Goal: Task Accomplishment & Management: Manage account settings

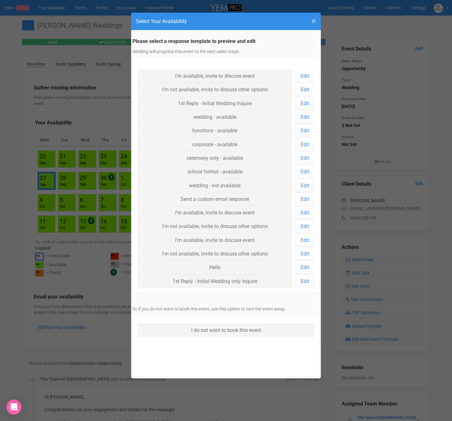
click at [315, 17] on span "×" at bounding box center [313, 21] width 5 height 10
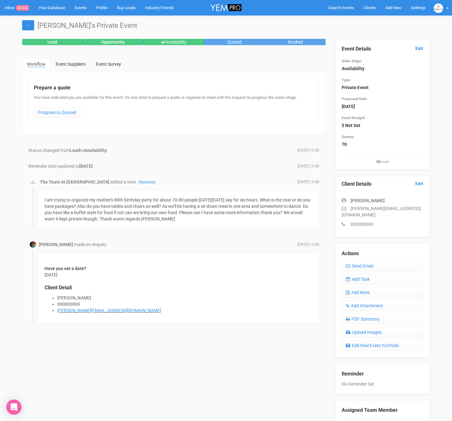
drag, startPoint x: 156, startPoint y: 197, endPoint x: 179, endPoint y: 218, distance: 31.5
click at [179, 218] on div "I am trying to organize my mother's 80th birthday party for about 70-80 people …" at bounding box center [178, 209] width 281 height 39
drag, startPoint x: 349, startPoint y: 208, endPoint x: 425, endPoint y: 209, distance: 76.1
click at [425, 209] on div "Client Details Edit Johnny A john.newleafprojects@gmail.com 000000000" at bounding box center [382, 206] width 95 height 61
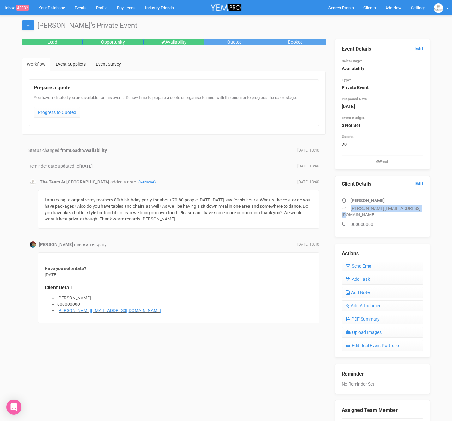
copy p "john.newleafprojects@gmail.com"
click at [359, 274] on link "Add Task" at bounding box center [381, 279] width 81 height 11
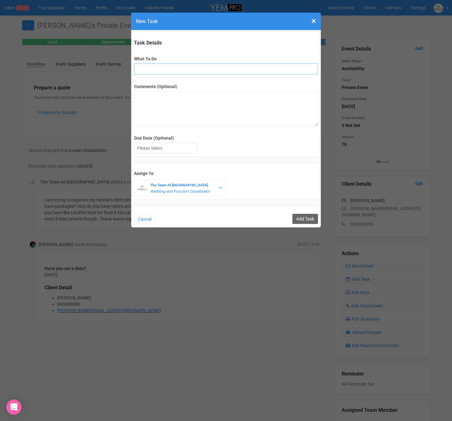
click at [157, 68] on input "What To Do" at bounding box center [225, 68] width 183 height 11
type input "3rd final fu"
click at [166, 149] on div at bounding box center [165, 148] width 63 height 10
click at [311, 216] on input "Add Task" at bounding box center [305, 219] width 26 height 10
type input "Save"
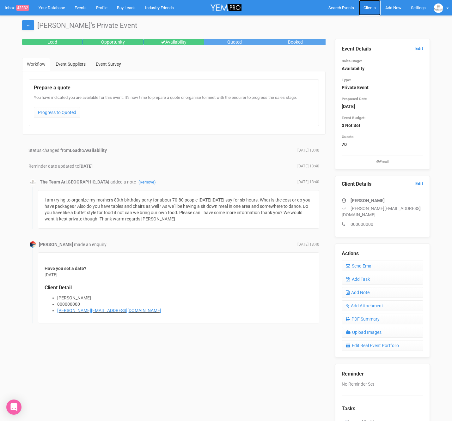
click at [368, 8] on span "Clients" at bounding box center [369, 7] width 12 height 5
click at [369, 8] on span "Clients" at bounding box center [369, 7] width 12 height 5
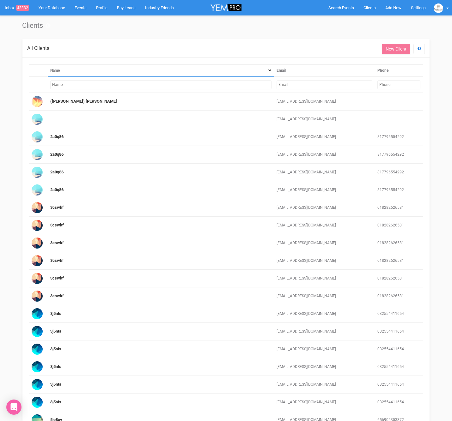
click at [313, 82] on input "text" at bounding box center [324, 84] width 96 height 9
paste input "[EMAIL_ADDRESS][DOMAIN_NAME]"
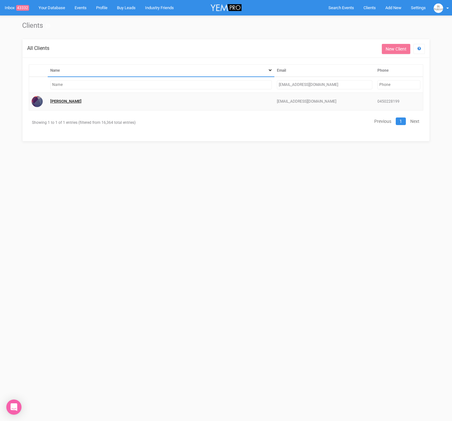
type input "[EMAIL_ADDRESS][DOMAIN_NAME]"
click at [59, 101] on link "[PERSON_NAME]" at bounding box center [65, 101] width 31 height 5
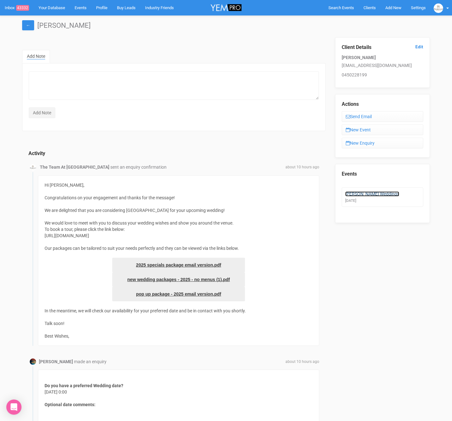
click at [359, 191] on link "[PERSON_NAME] Weddings" at bounding box center [372, 193] width 54 height 5
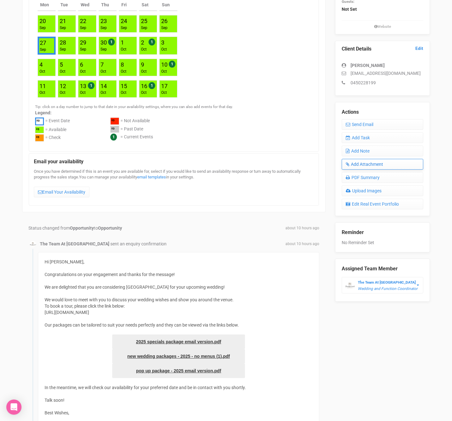
scroll to position [137, 0]
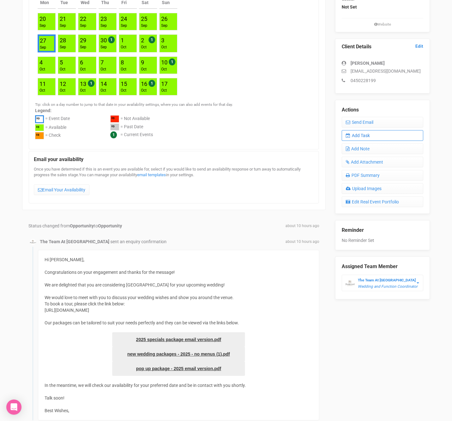
click at [359, 135] on link "Add Task" at bounding box center [381, 135] width 81 height 11
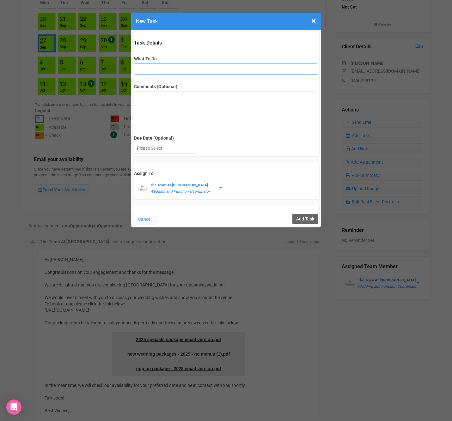
click at [141, 70] on input "What To Do" at bounding box center [225, 68] width 183 height 11
type input "FU"
drag, startPoint x: 169, startPoint y: 114, endPoint x: 164, endPoint y: 128, distance: 14.8
click at [168, 114] on textarea "Comments (Optional)" at bounding box center [225, 108] width 183 height 35
click at [157, 144] on div at bounding box center [165, 148] width 63 height 10
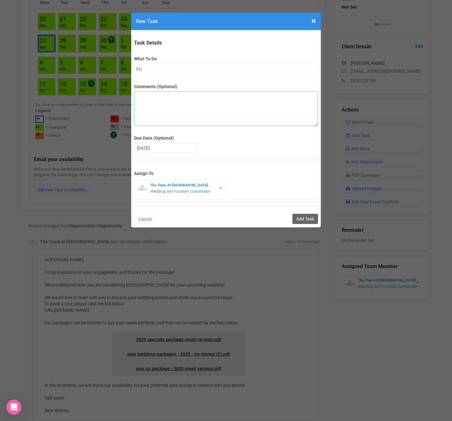
click at [156, 98] on textarea "Comments (Optional)" at bounding box center [225, 108] width 183 height 35
type textarea "She is requesting 2027 September dates?"
click at [304, 214] on input "Add Task" at bounding box center [305, 219] width 26 height 10
type input "Save"
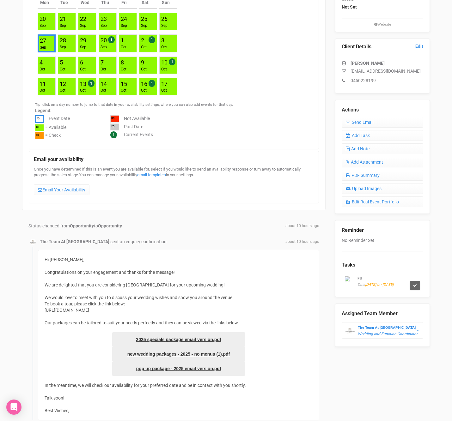
scroll to position [0, 0]
